Goal: Task Accomplishment & Management: Manage account settings

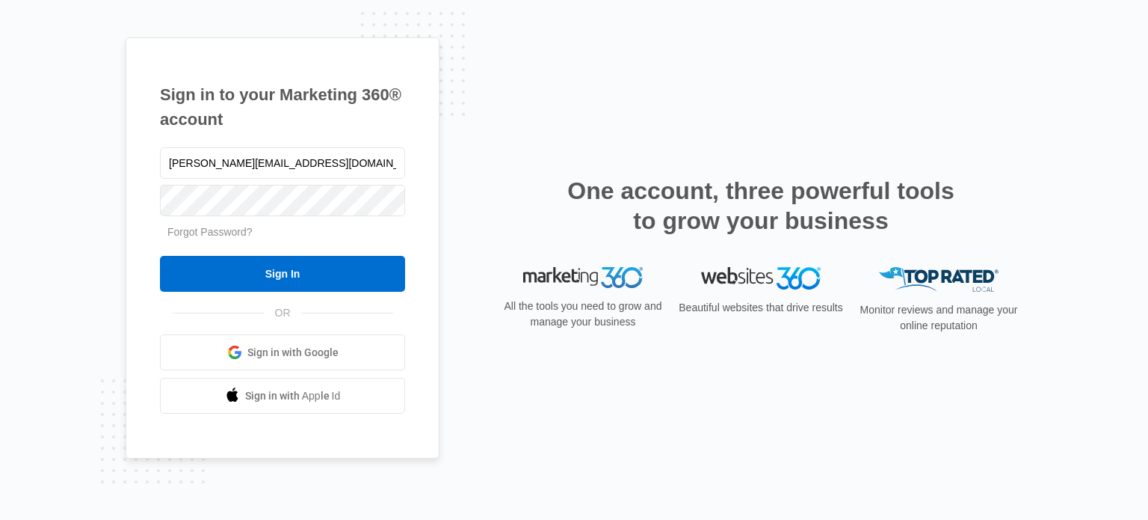
type input "[PERSON_NAME][EMAIL_ADDRESS][DOMAIN_NAME]"
click at [160, 256] on input "Sign In" at bounding box center [282, 274] width 245 height 36
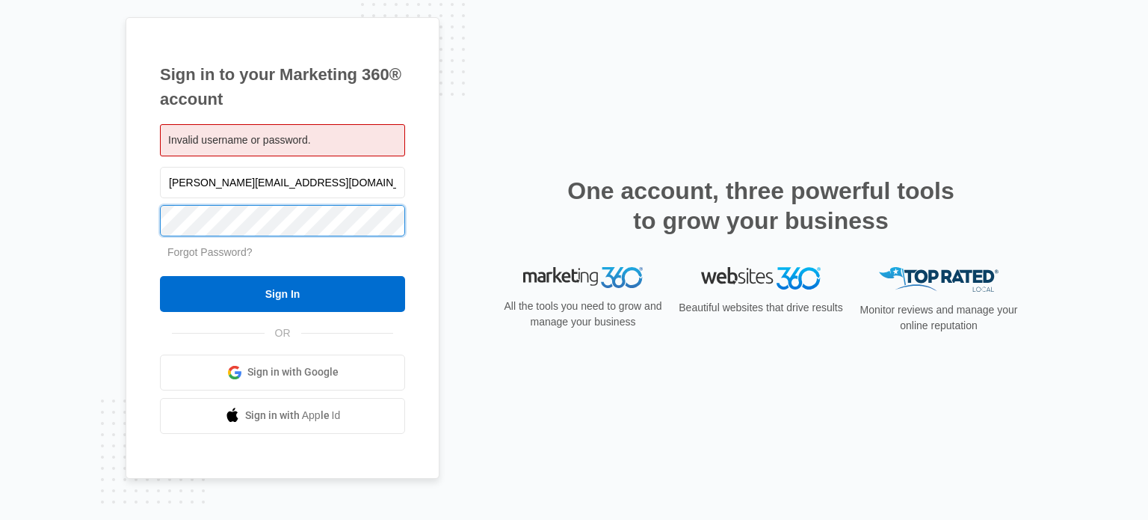
click at [160, 276] on input "Sign In" at bounding box center [282, 294] width 245 height 36
